Goal: Transaction & Acquisition: Obtain resource

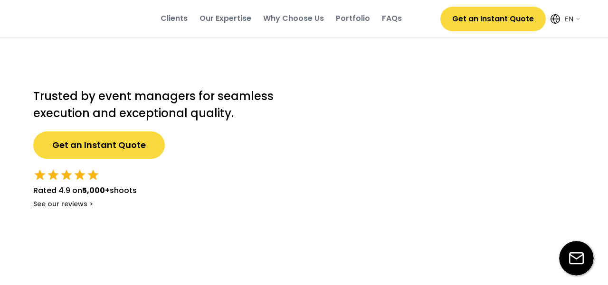
select select ""en""
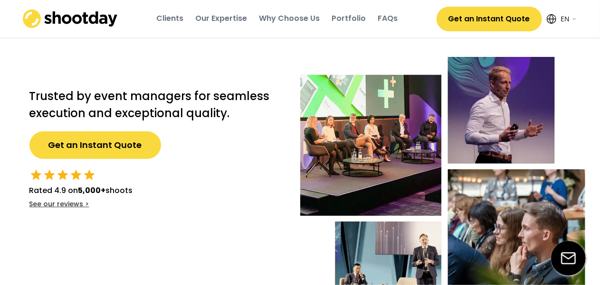
click at [497, 12] on button "Get an Instant Quote" at bounding box center [489, 19] width 105 height 25
